Goal: Find specific page/section: Find specific page/section

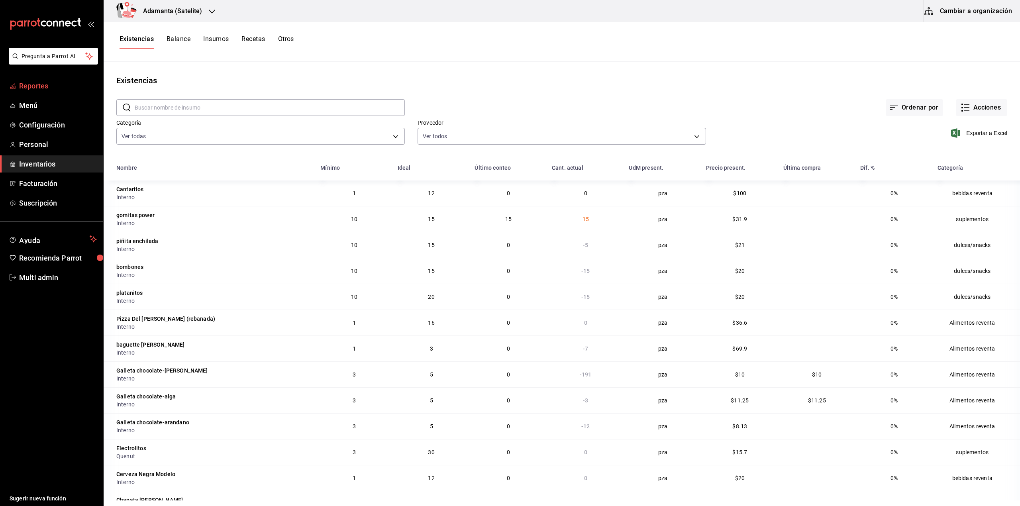
click at [68, 93] on link "Reportes" at bounding box center [51, 85] width 103 height 17
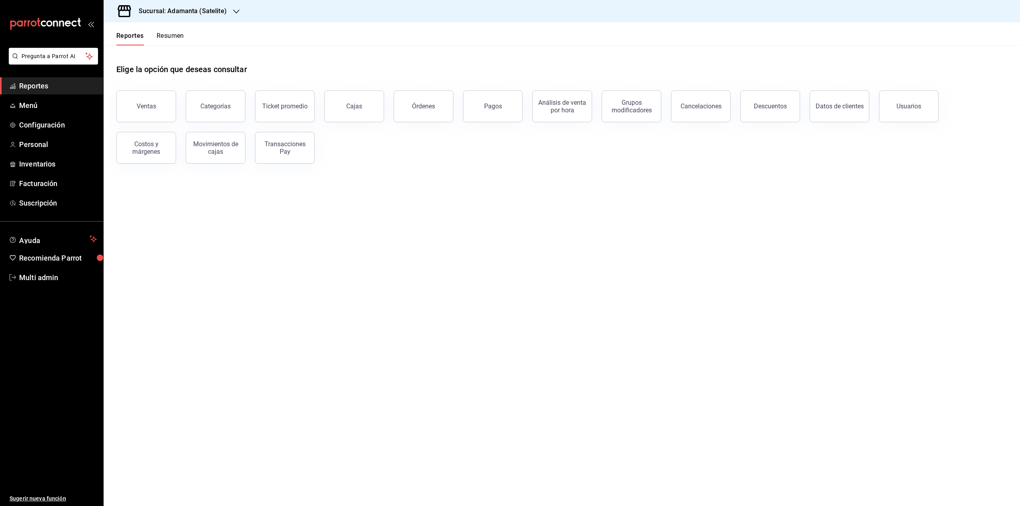
click at [159, 39] on button "Resumen" at bounding box center [170, 39] width 27 height 14
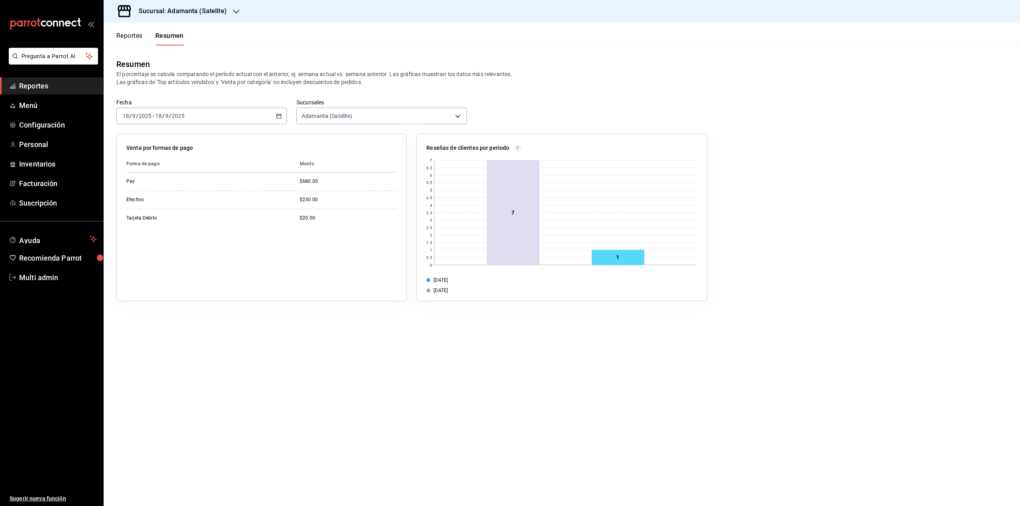
click at [137, 41] on button "Reportes" at bounding box center [129, 39] width 26 height 14
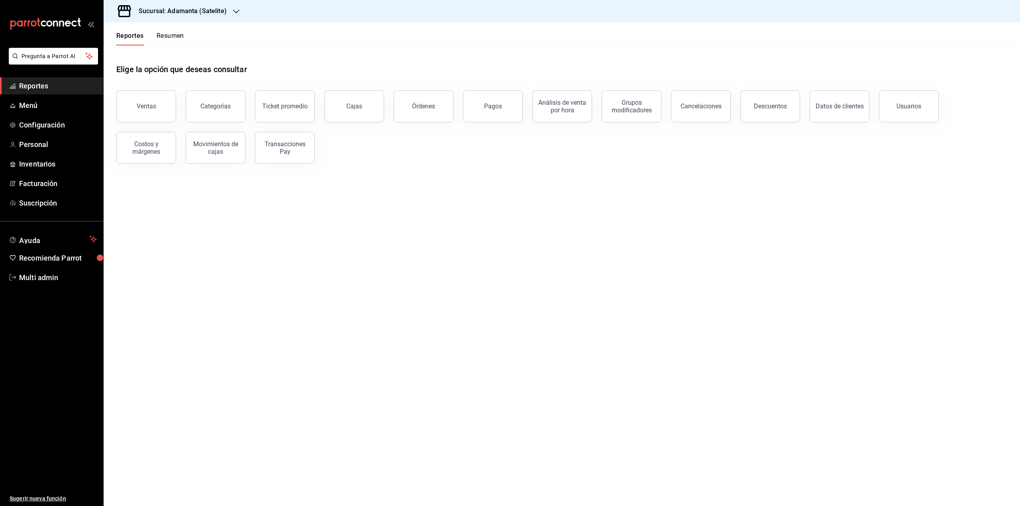
click at [162, 39] on button "Resumen" at bounding box center [170, 39] width 27 height 14
